Goal: Obtain resource: Download file/media

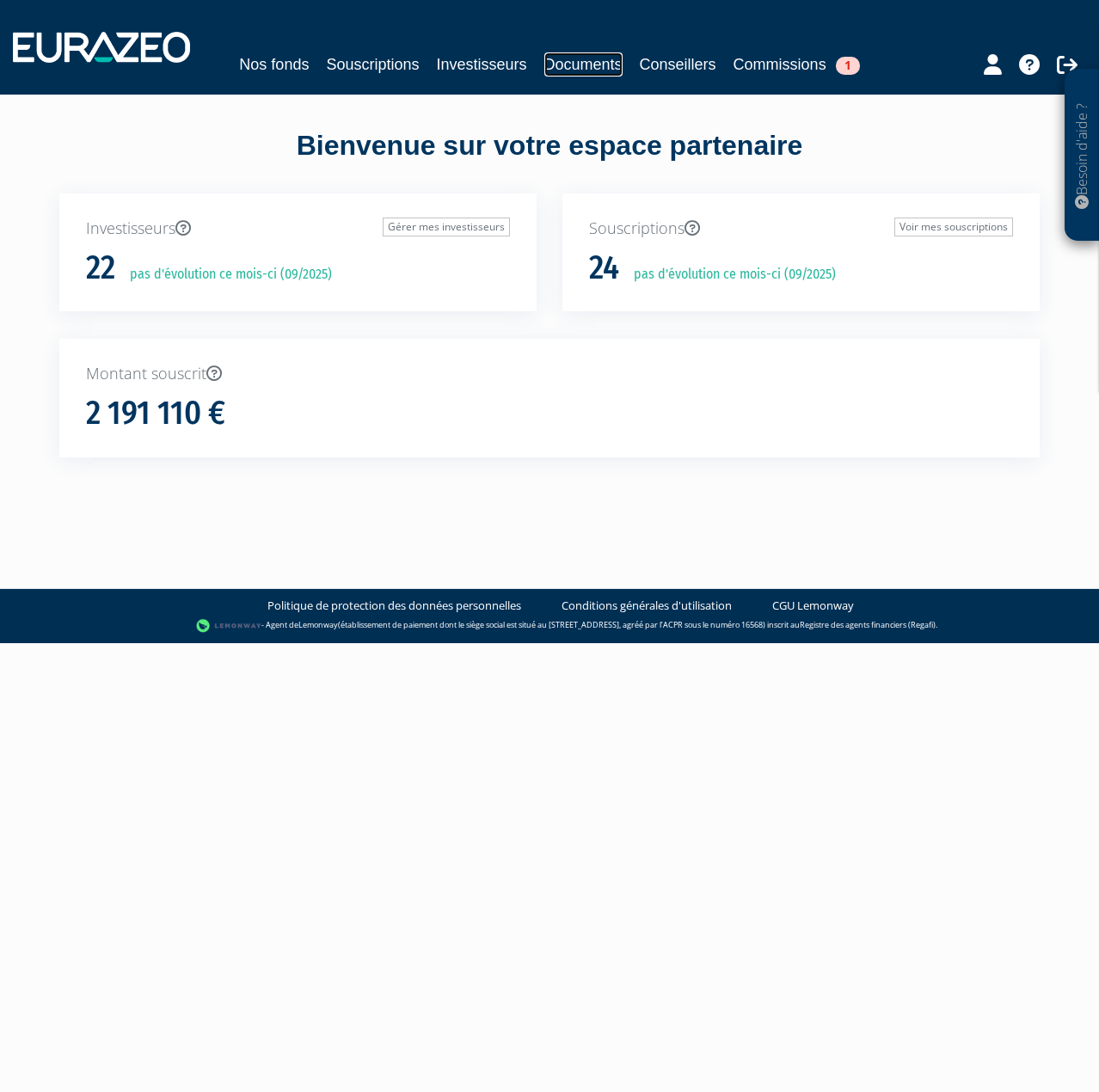
click at [562, 60] on link "Documents" at bounding box center [583, 64] width 78 height 24
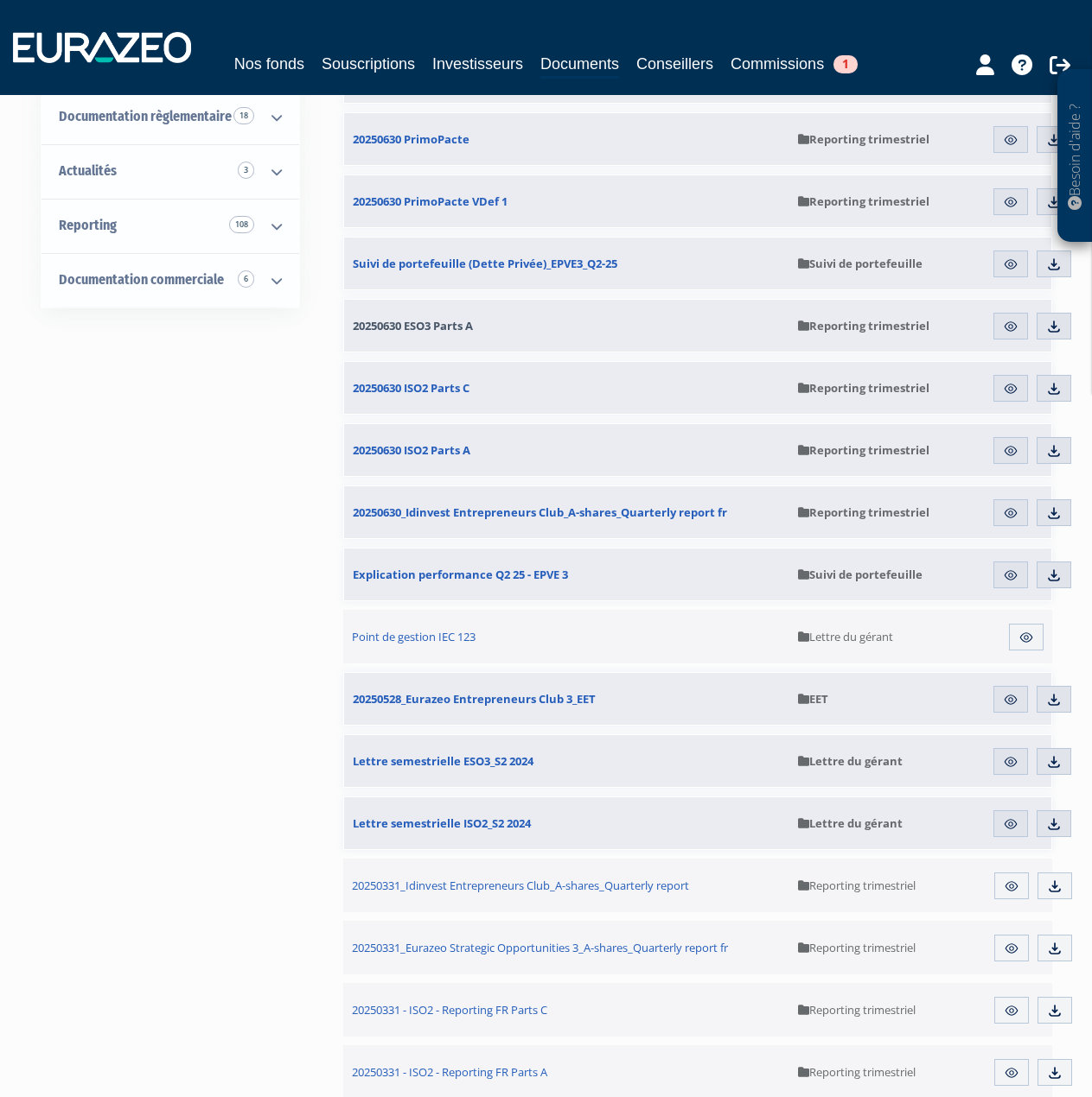
scroll to position [346, 0]
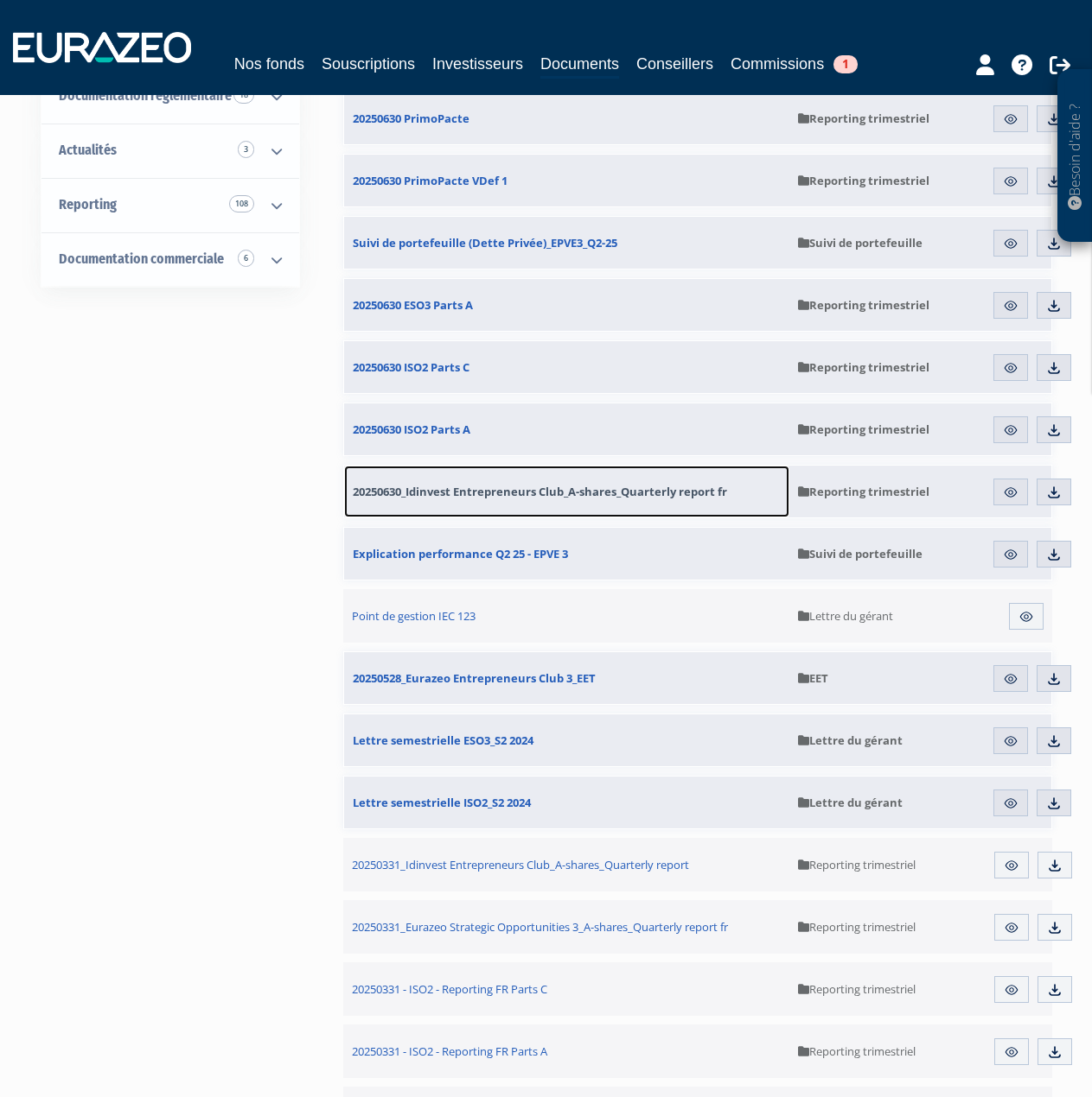
click at [543, 491] on span "20250630_Idinvest Entrepreneurs Club_A-shares_Quarterly report fr" at bounding box center [540, 491] width 375 height 15
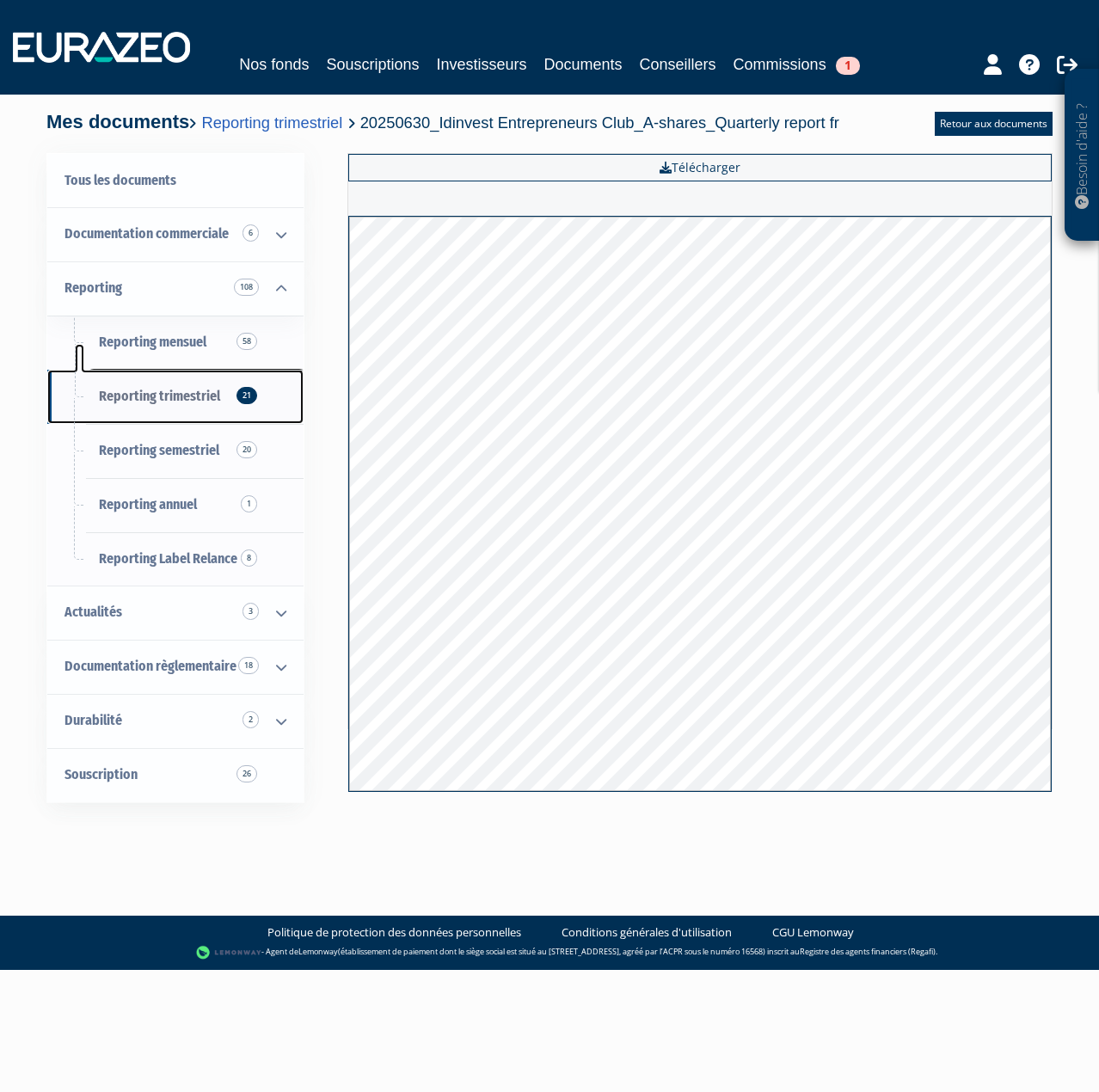
click at [174, 400] on span "Reporting trimestriel 21" at bounding box center [159, 396] width 121 height 16
